Goal: Task Accomplishment & Management: Manage account settings

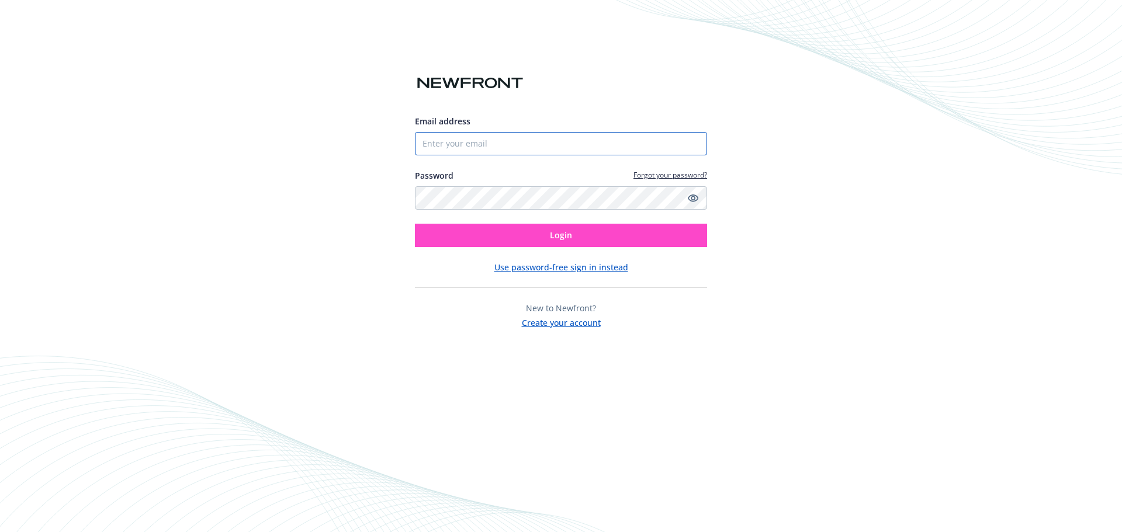
type input "[EMAIL_ADDRESS][DOMAIN_NAME]"
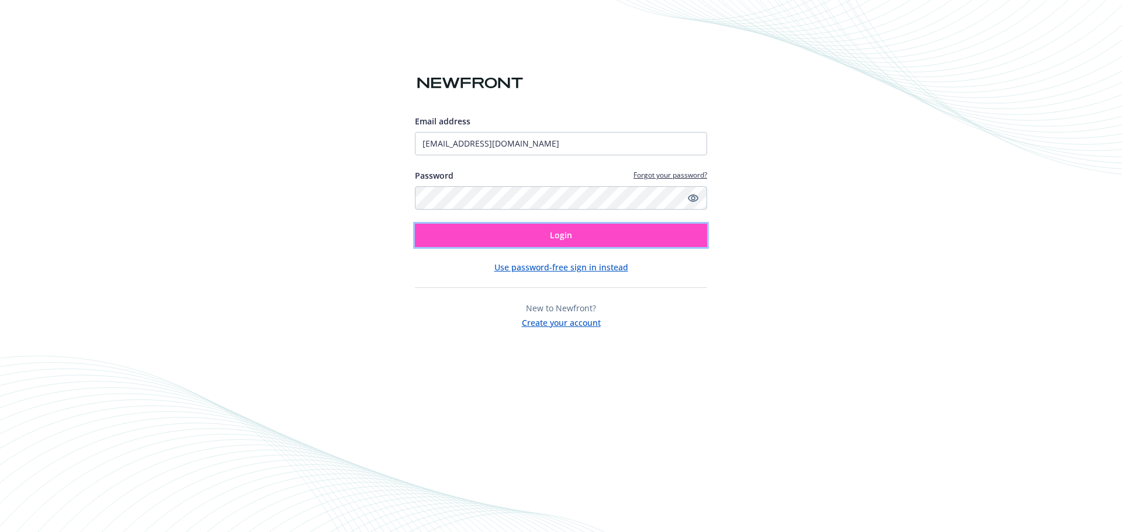
click at [574, 236] on button "Login" at bounding box center [561, 235] width 292 height 23
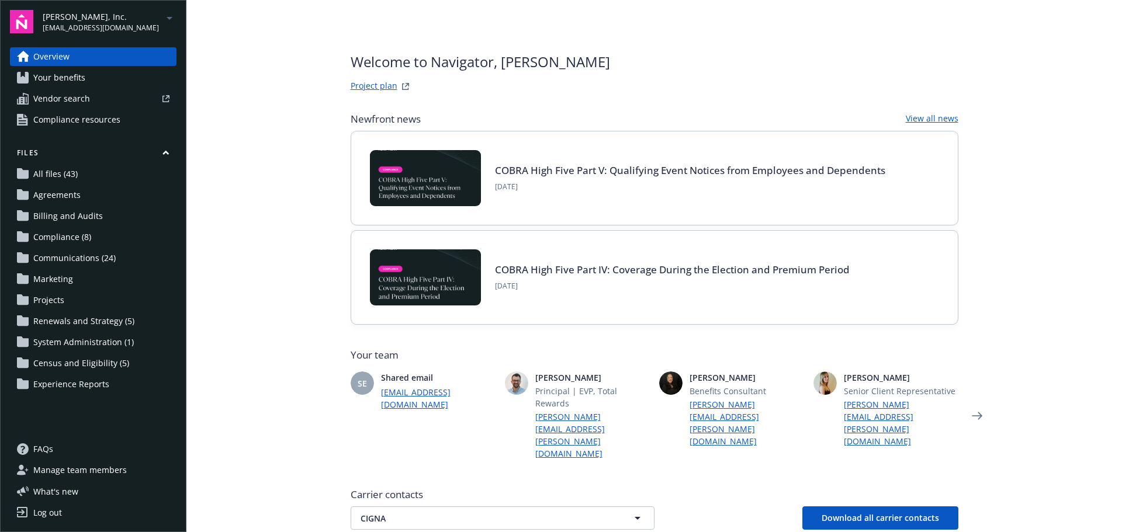
click at [72, 363] on span "Census and Eligibility (5)" at bounding box center [81, 363] width 96 height 19
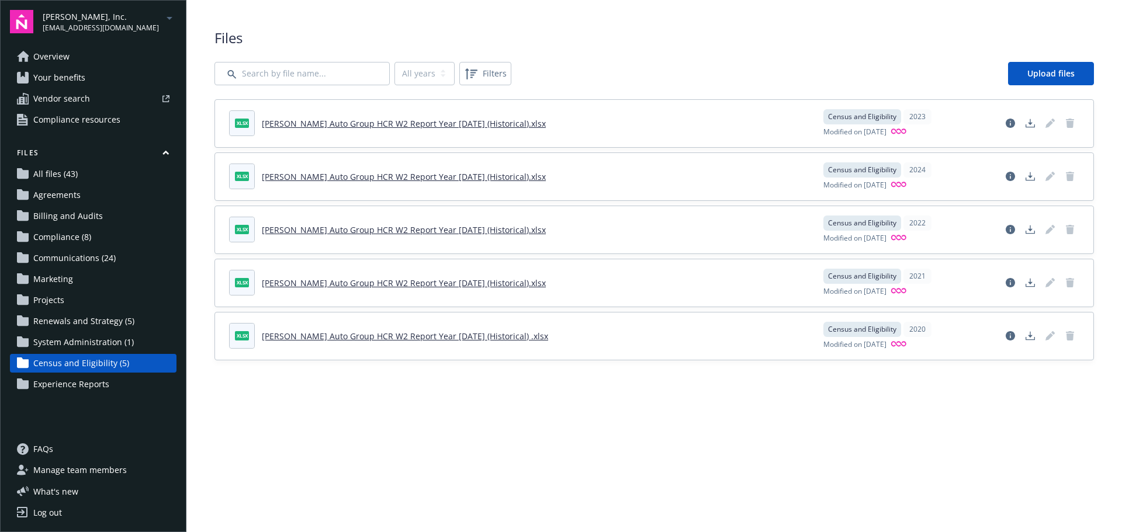
click at [77, 339] on span "System Administration (1)" at bounding box center [83, 342] width 100 height 19
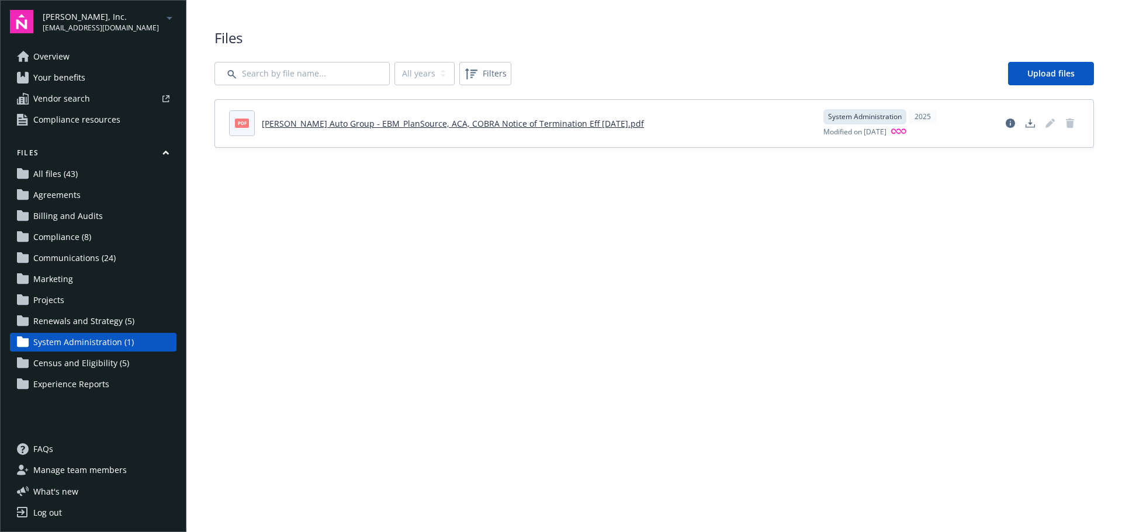
click at [77, 325] on span "Renewals and Strategy (5)" at bounding box center [83, 321] width 101 height 19
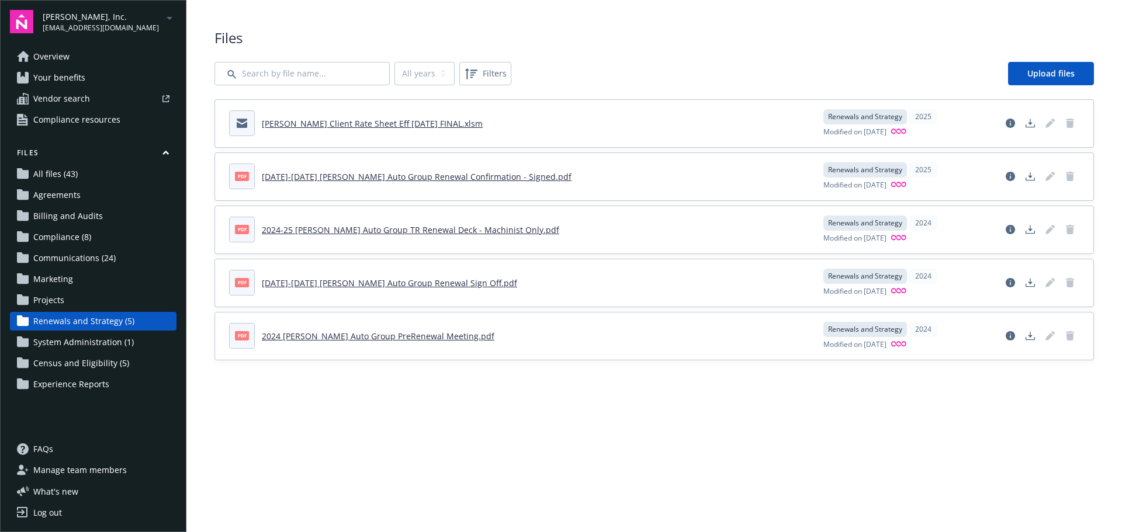
click at [48, 173] on span "All files (43)" at bounding box center [55, 174] width 44 height 19
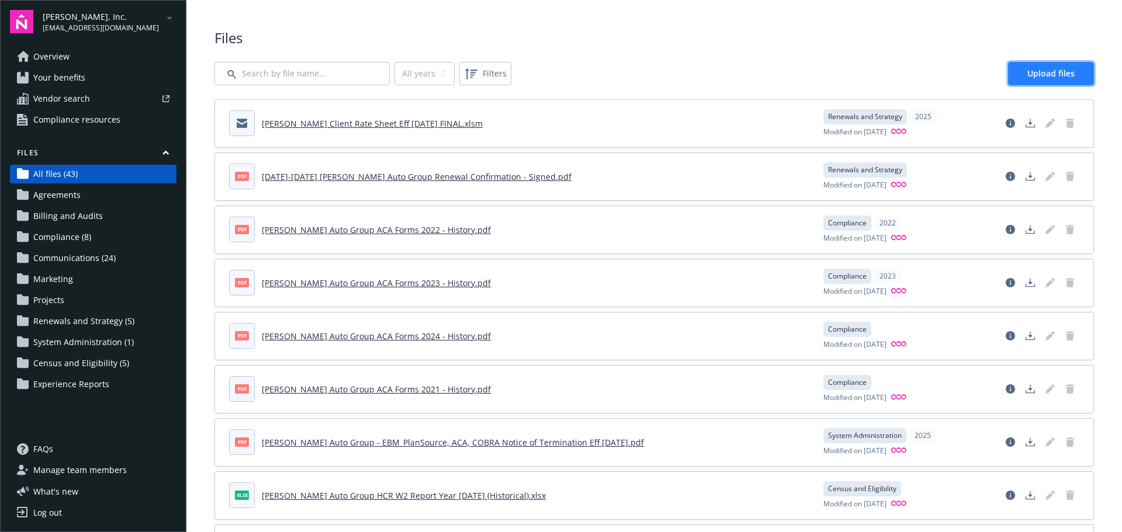
click at [1036, 75] on span "Upload files" at bounding box center [1050, 73] width 47 height 11
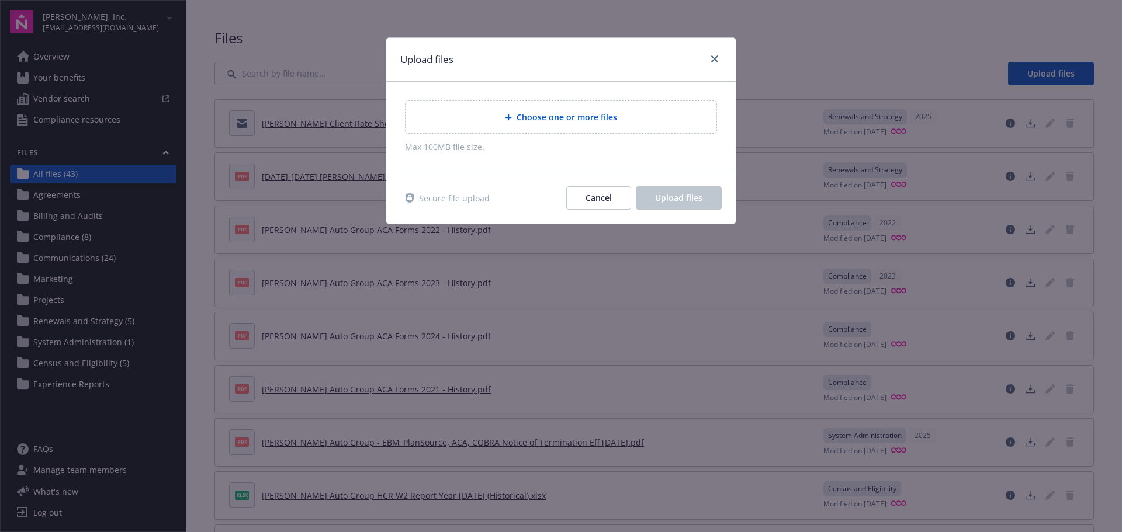
click at [594, 124] on div "Choose one or more files" at bounding box center [561, 116] width 292 height 13
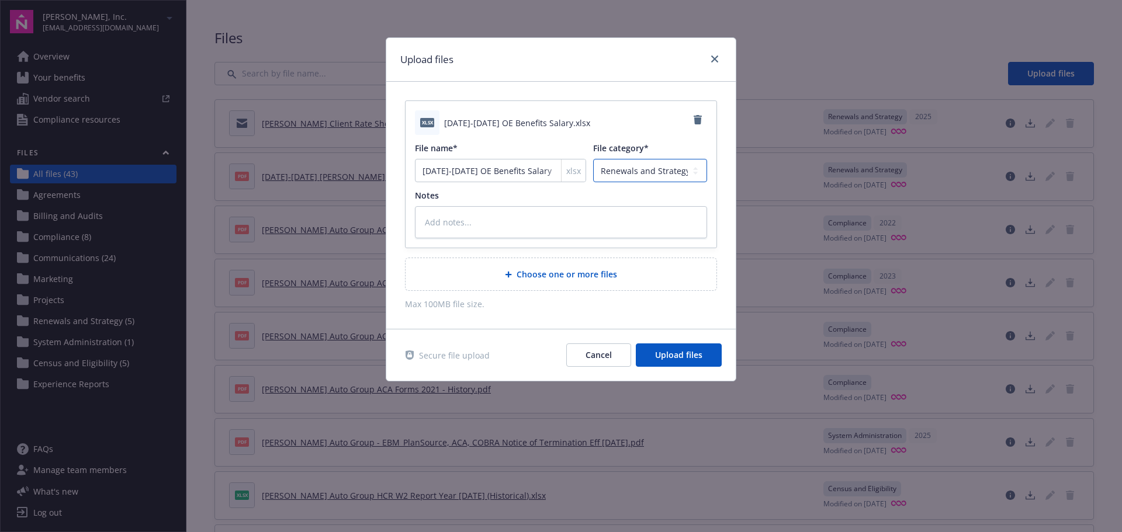
click at [640, 172] on select "Agreements Billing and Audits Census and Eligibility Communications Compliance …" at bounding box center [650, 170] width 114 height 23
select select "Census"
click at [593, 159] on select "Agreements Billing and Audits Census and Eligibility Communications Compliance …" at bounding box center [650, 170] width 114 height 23
click at [488, 220] on textarea at bounding box center [561, 222] width 292 height 32
click at [681, 358] on span "Upload files" at bounding box center [678, 354] width 47 height 11
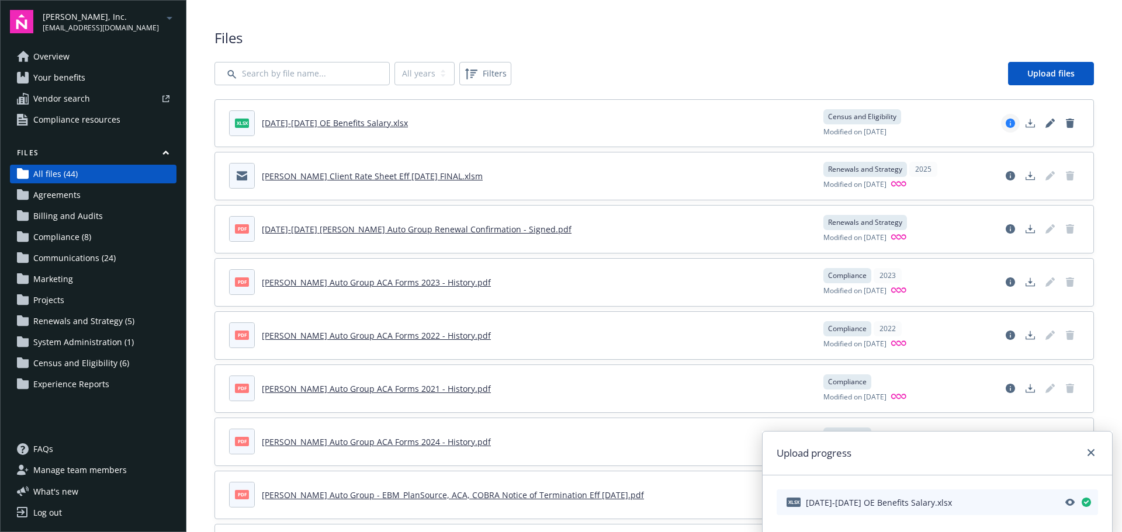
click at [1005, 122] on icon "View file details" at bounding box center [1009, 123] width 9 height 9
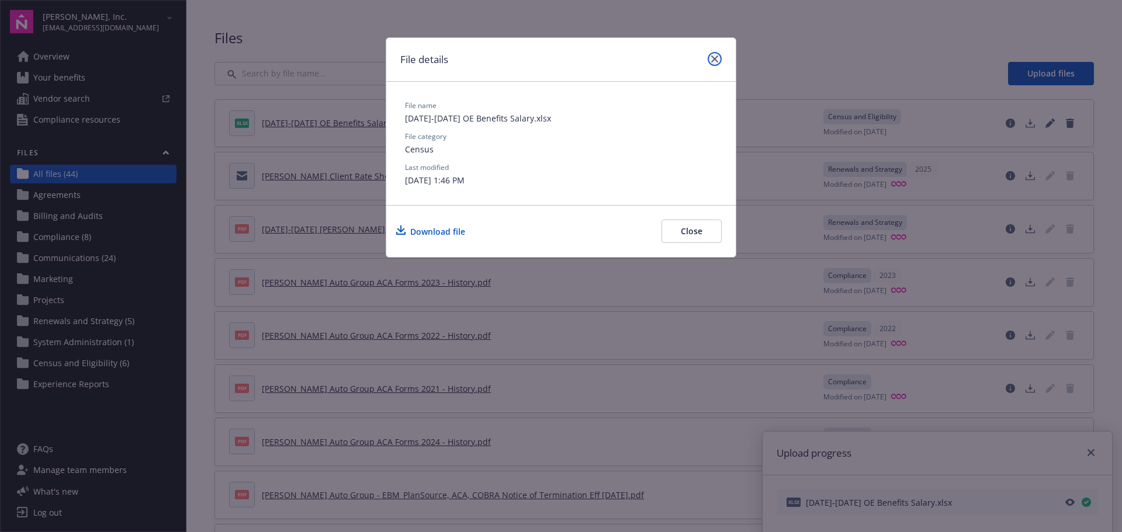
click at [714, 60] on icon "close" at bounding box center [714, 59] width 7 height 7
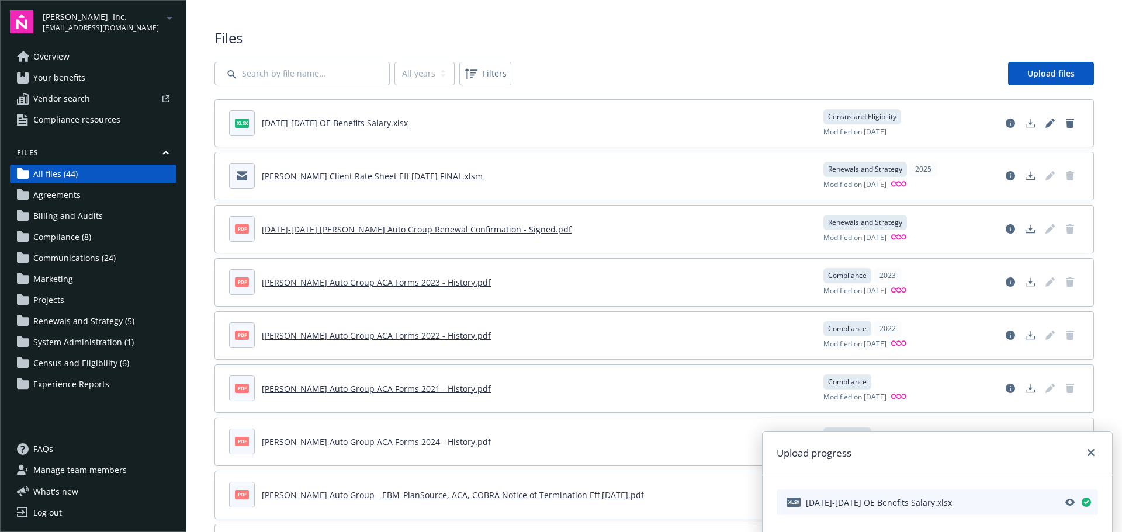
click at [644, 32] on span "Files" at bounding box center [653, 38] width 879 height 20
click at [1091, 452] on icon "close" at bounding box center [1090, 452] width 7 height 7
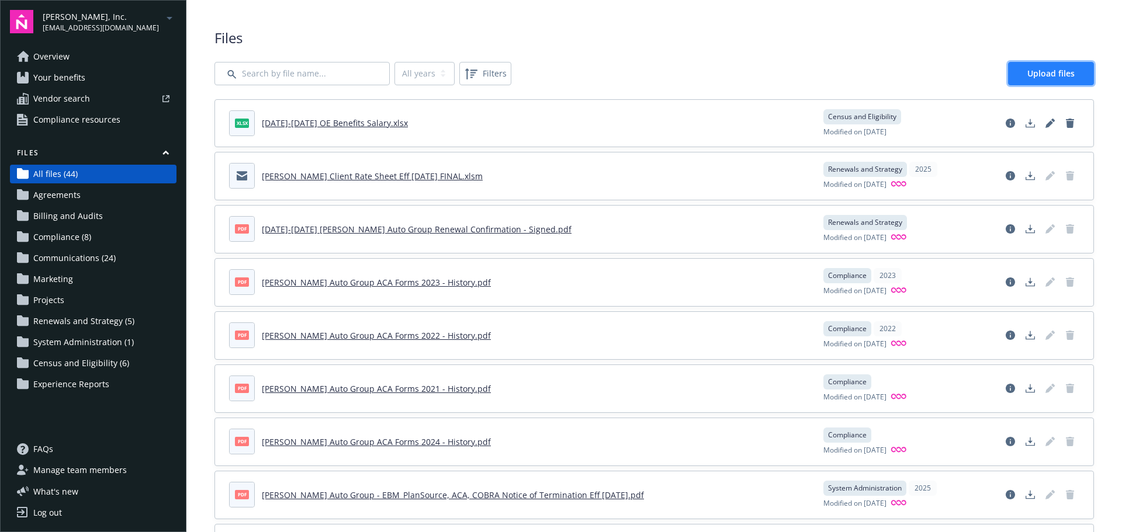
click at [1041, 78] on span "Upload files" at bounding box center [1050, 73] width 47 height 11
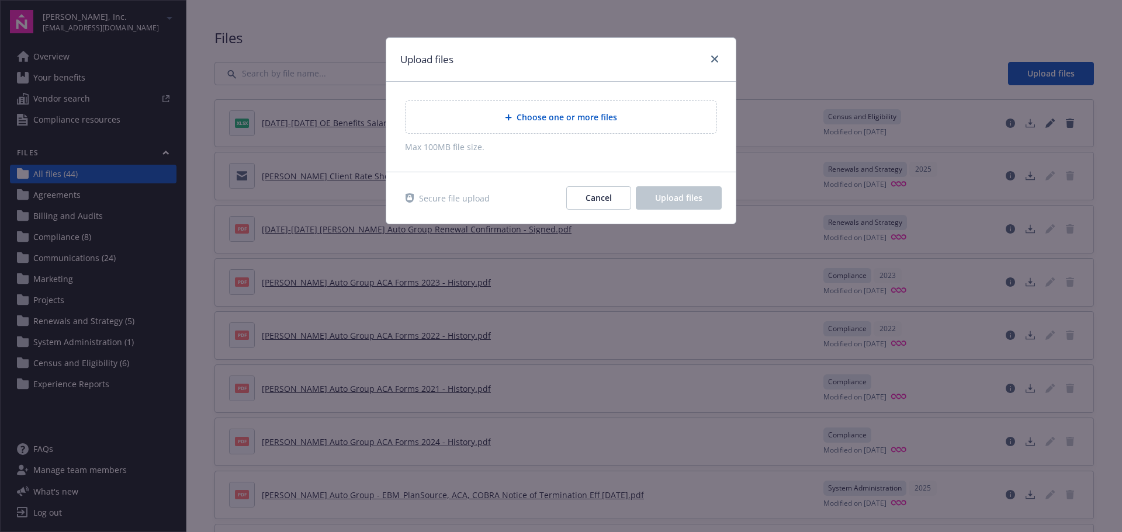
click at [589, 117] on span "Choose one or more files" at bounding box center [566, 117] width 100 height 12
type textarea "x"
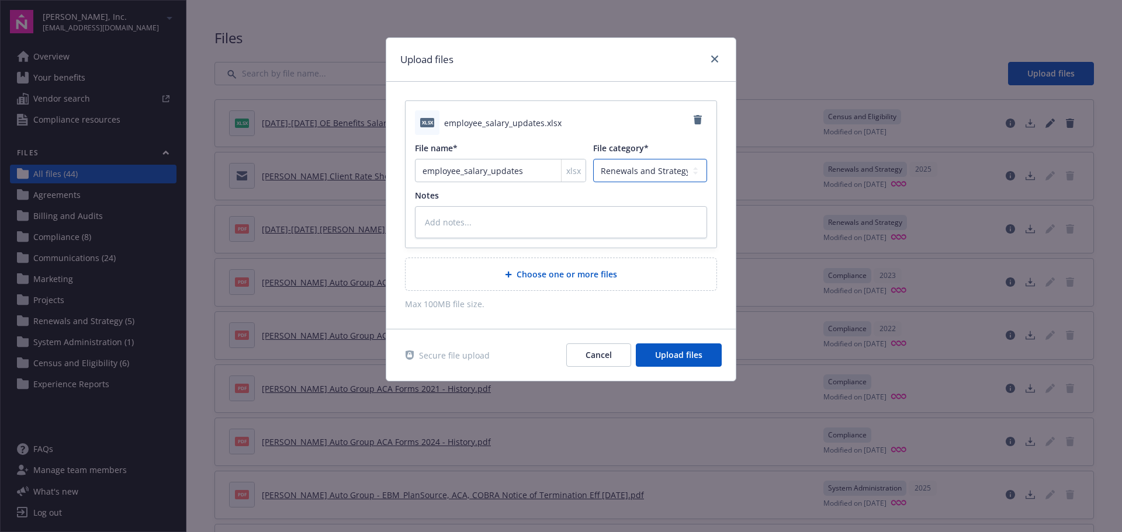
click at [656, 173] on select "Agreements Billing and Audits Census and Eligibility Communications Compliance …" at bounding box center [650, 170] width 114 height 23
select select "Census"
click at [593, 159] on select "Agreements Billing and Audits Census and Eligibility Communications Compliance …" at bounding box center [650, 170] width 114 height 23
click at [675, 356] on span "Upload files" at bounding box center [678, 354] width 47 height 11
type textarea "x"
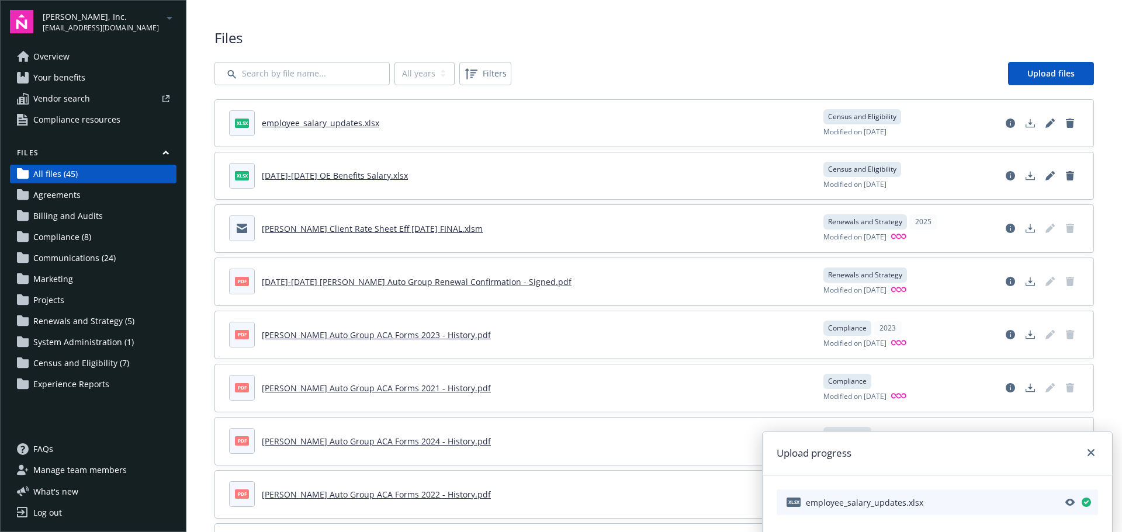
click at [344, 174] on link "2025-2026 OE Benefits Salary.xlsx" at bounding box center [335, 175] width 146 height 11
click at [1066, 172] on icon "Delete document" at bounding box center [1070, 175] width 8 height 9
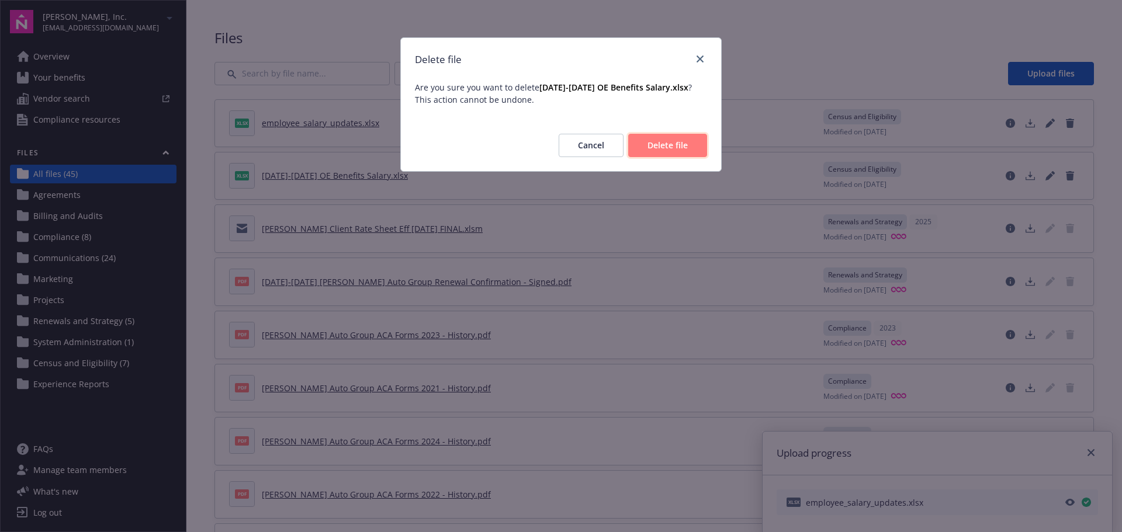
click at [667, 142] on span "Delete file" at bounding box center [667, 145] width 40 height 11
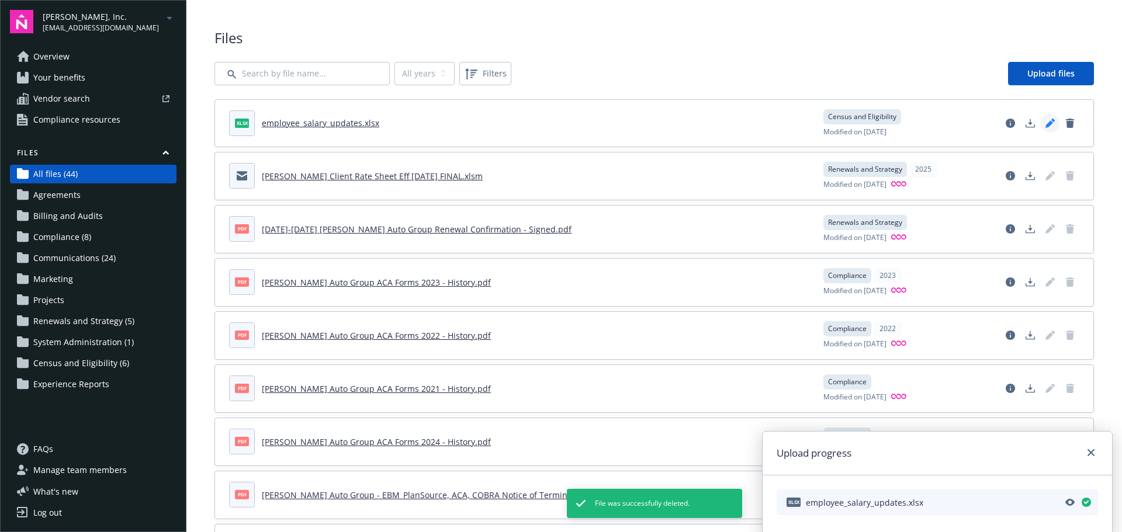
click at [1045, 122] on icon "Edit document" at bounding box center [1049, 123] width 9 height 9
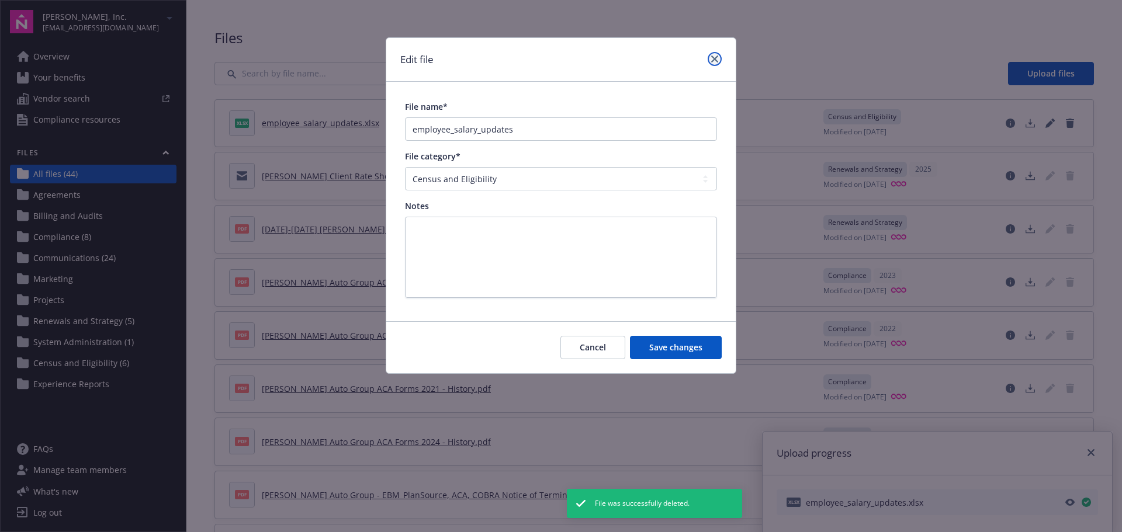
click at [715, 60] on icon "close" at bounding box center [714, 59] width 7 height 7
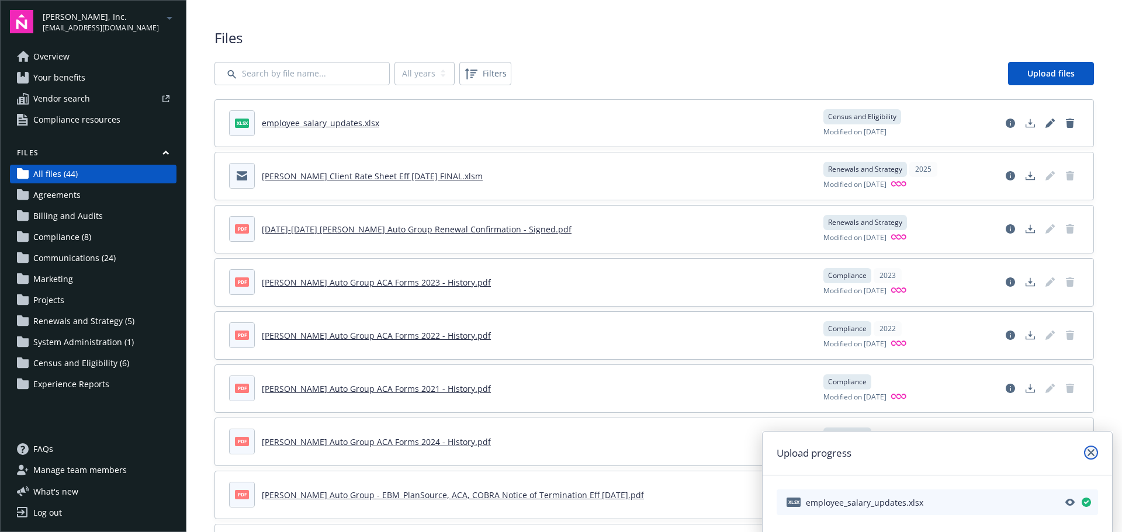
click at [1092, 450] on icon "close" at bounding box center [1090, 452] width 7 height 7
